Goal: Task Accomplishment & Management: Manage account settings

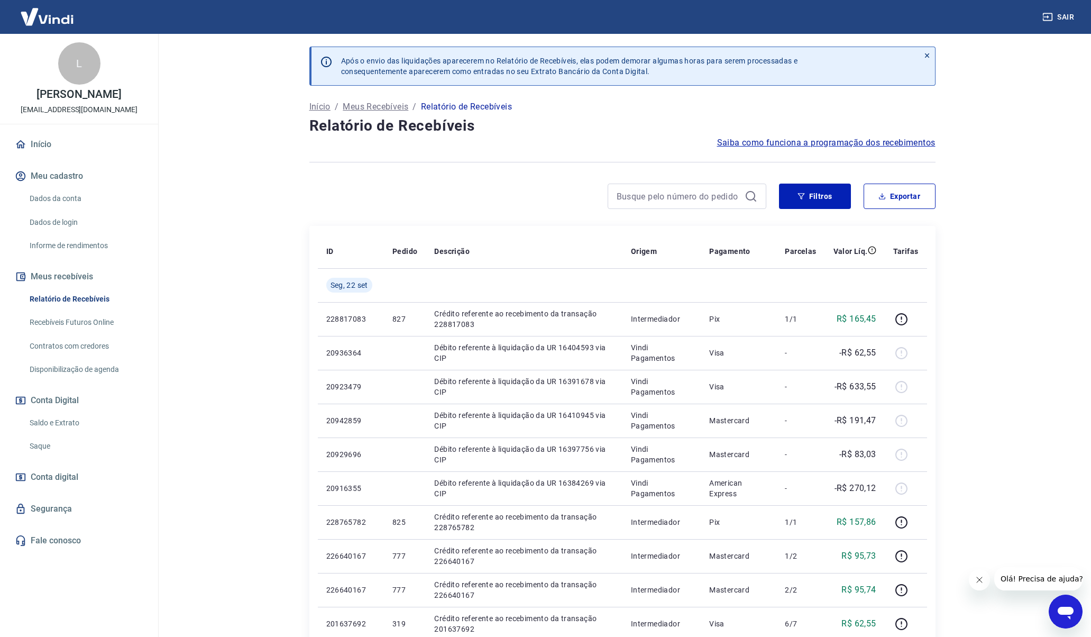
drag, startPoint x: 48, startPoint y: 145, endPoint x: 56, endPoint y: 140, distance: 9.2
click at [48, 145] on link "Início" at bounding box center [79, 144] width 133 height 23
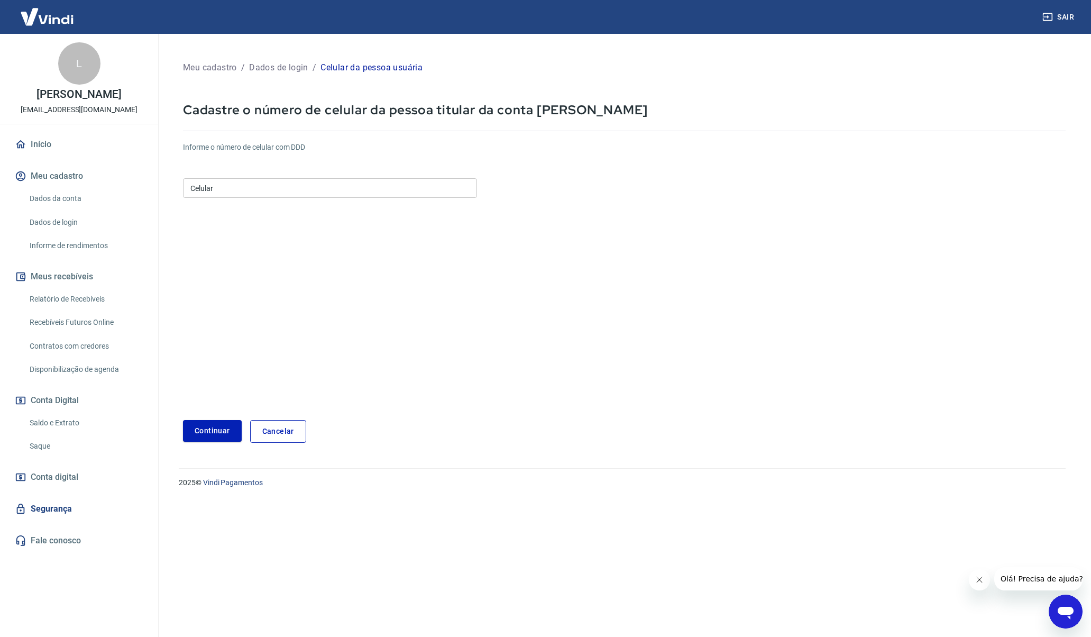
click at [197, 190] on input "Celular" at bounding box center [330, 188] width 294 height 20
drag, startPoint x: 250, startPoint y: 190, endPoint x: 106, endPoint y: 178, distance: 143.8
click at [106, 178] on div "Sair L LAURI NEGRI contato@serranochocolates.com.br Início Meu cadastro Dados d…" at bounding box center [545, 318] width 1091 height 637
type input "(54) 99946-4863"
click at [215, 433] on button "Continuar" at bounding box center [212, 431] width 59 height 22
